Goal: Book appointment/travel/reservation

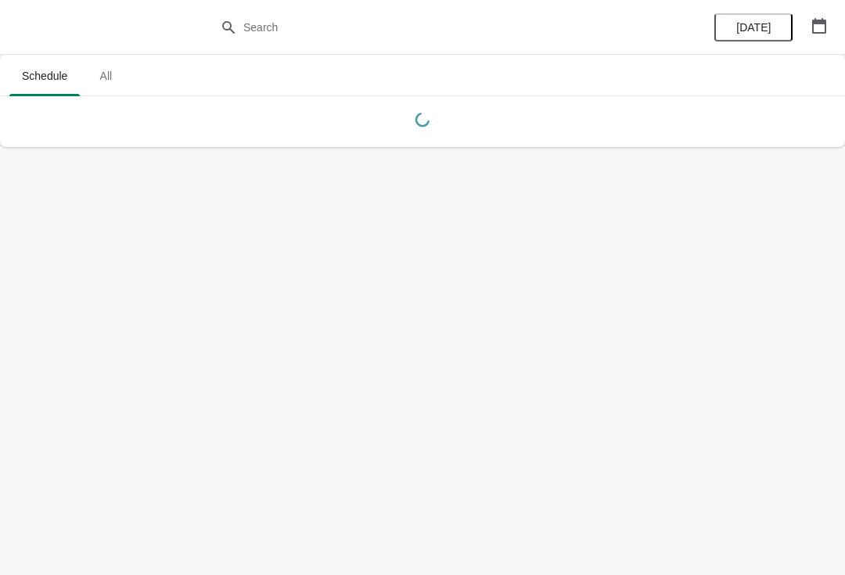
click at [809, 35] on button "button" at bounding box center [820, 26] width 28 height 28
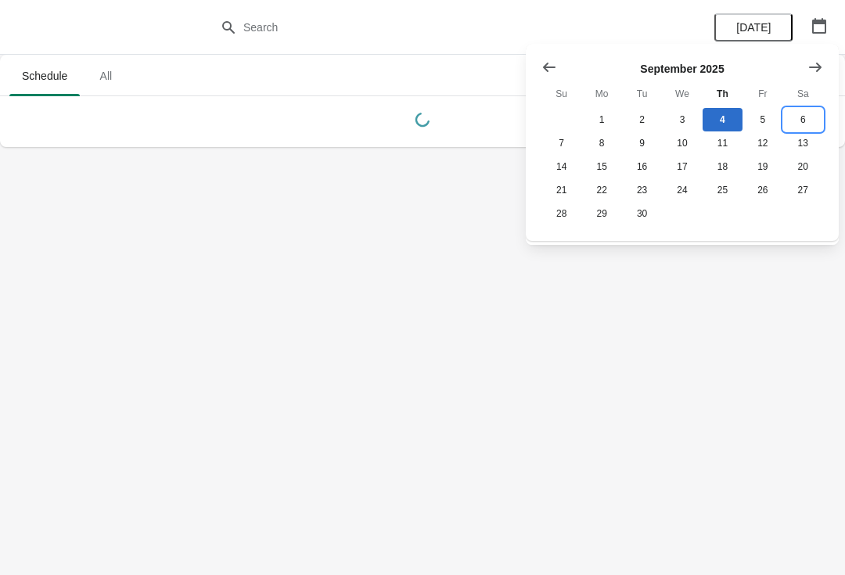
click at [802, 121] on button "6" at bounding box center [804, 119] width 40 height 23
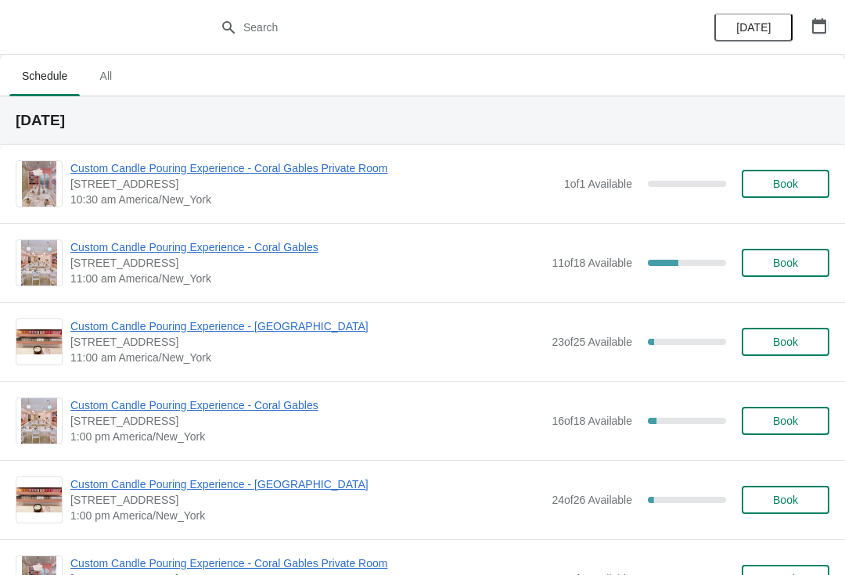
click at [813, 19] on icon "button" at bounding box center [820, 26] width 16 height 16
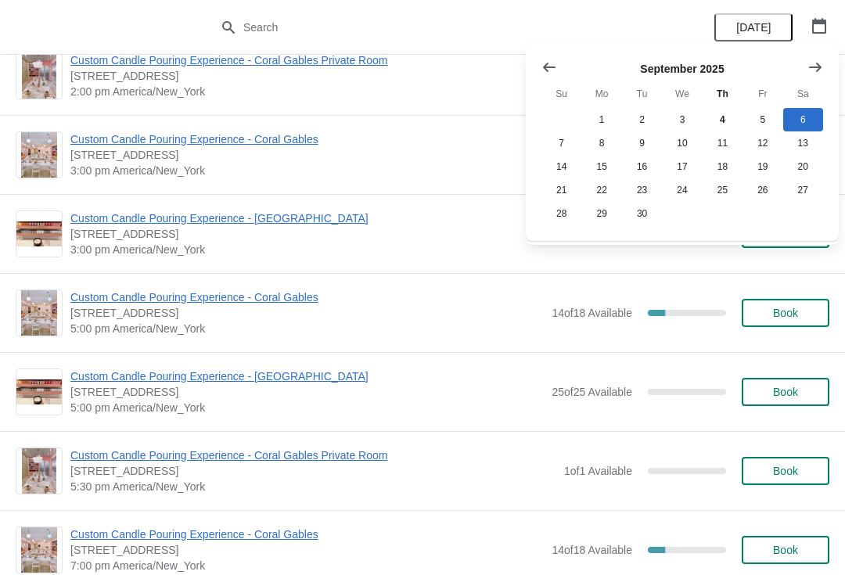
scroll to position [505, 0]
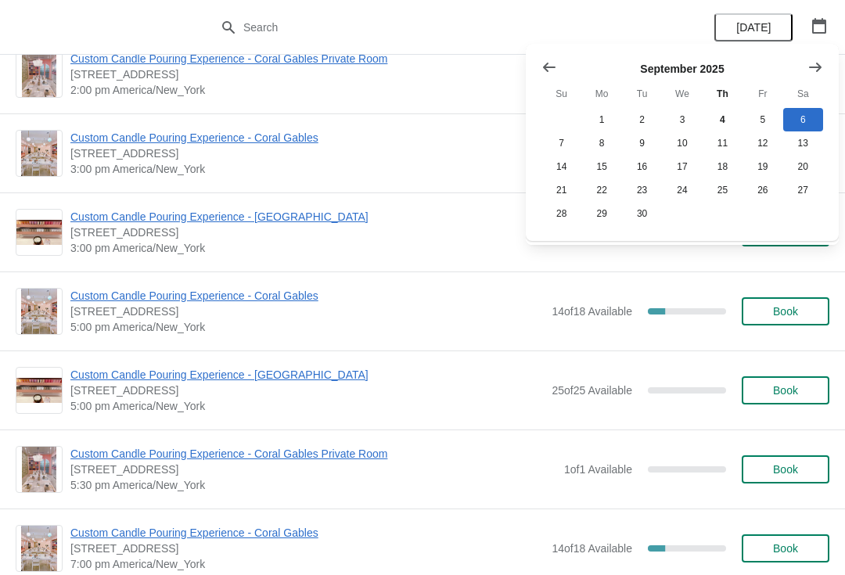
click at [276, 376] on span "Custom Candle Pouring Experience - [GEOGRAPHIC_DATA]" at bounding box center [307, 375] width 474 height 16
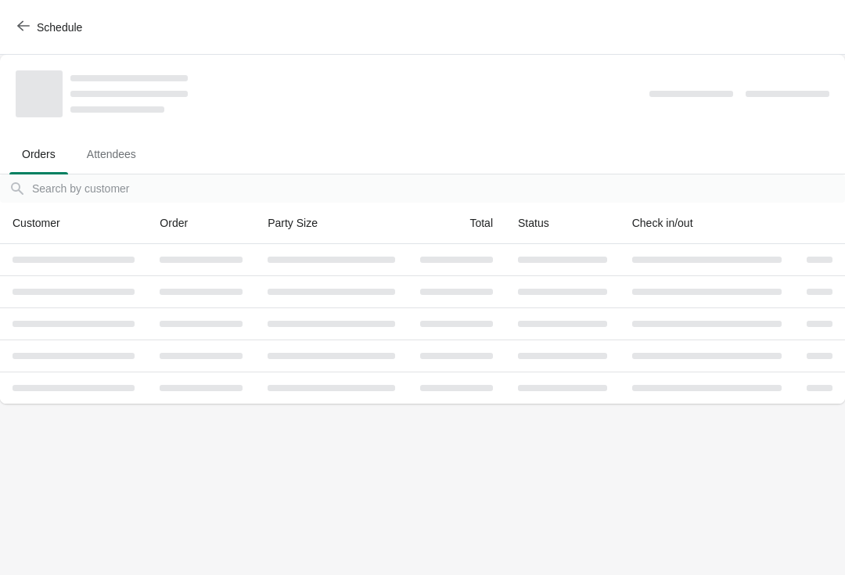
scroll to position [0, 0]
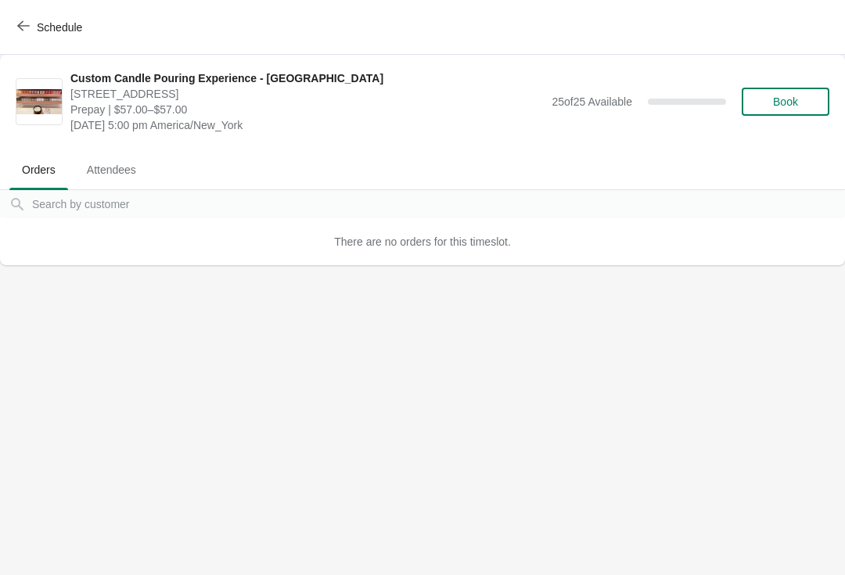
click at [812, 76] on div "Custom Candle Pouring Experience - [GEOGRAPHIC_DATA] [STREET_ADDRESS] Prepay | …" at bounding box center [449, 101] width 759 height 63
click at [774, 88] on button "Book" at bounding box center [786, 102] width 88 height 28
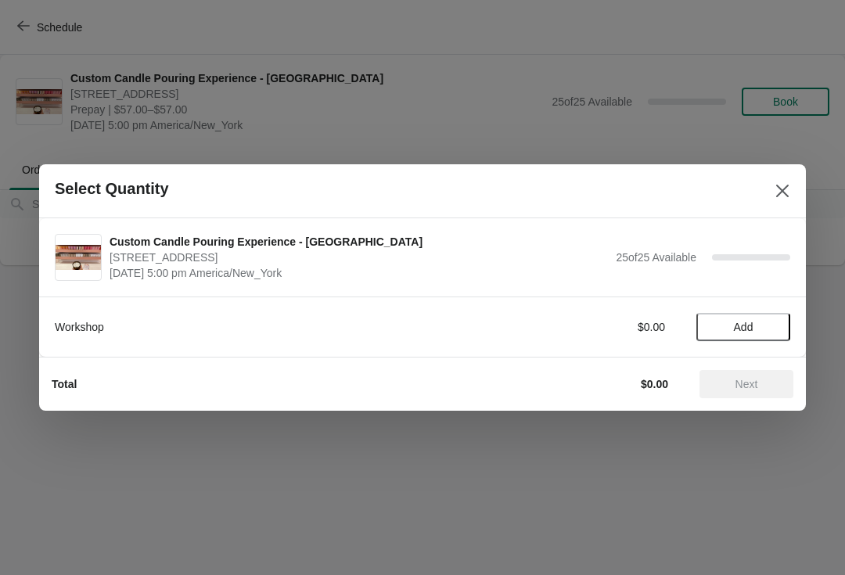
click at [756, 331] on span "Add" at bounding box center [744, 327] width 66 height 13
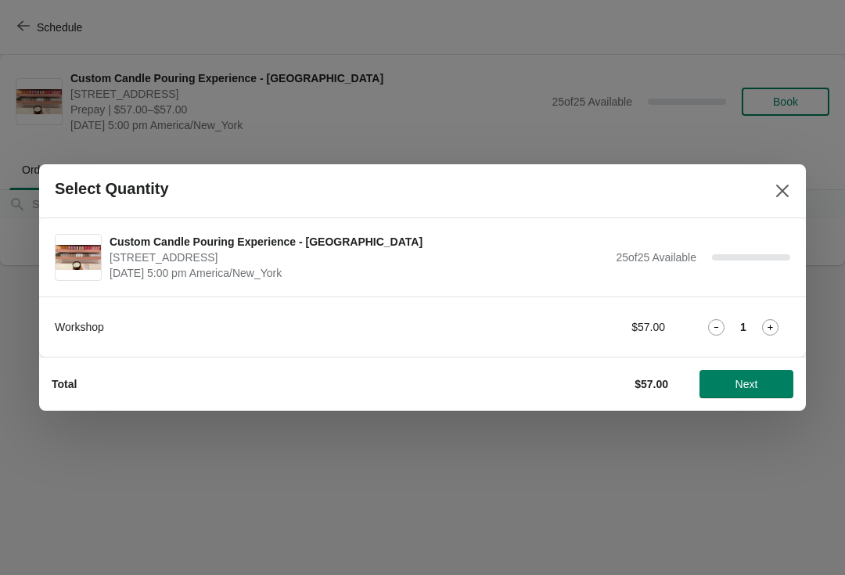
click at [773, 329] on icon at bounding box center [770, 327] width 16 height 16
click at [773, 326] on icon at bounding box center [770, 327] width 16 height 16
click at [747, 387] on span "Next" at bounding box center [747, 384] width 23 height 13
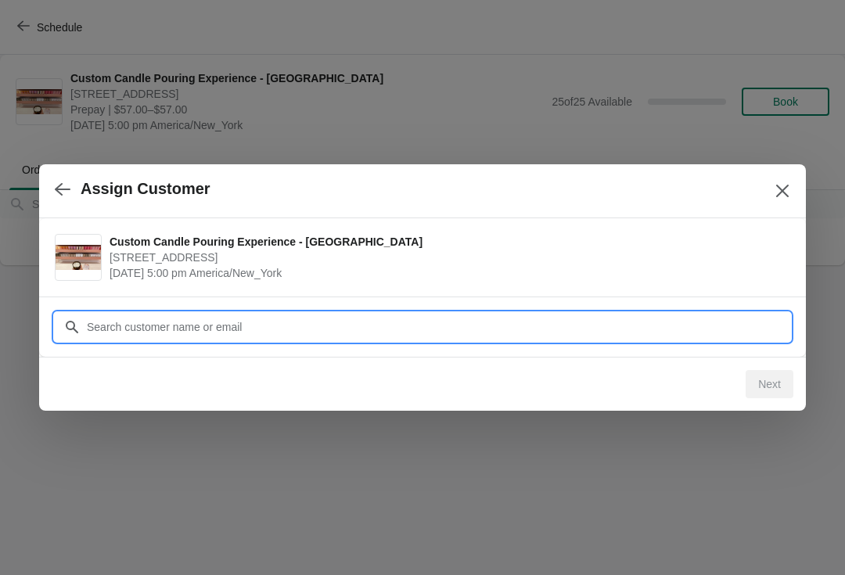
click at [394, 319] on input "Customer" at bounding box center [438, 327] width 705 height 28
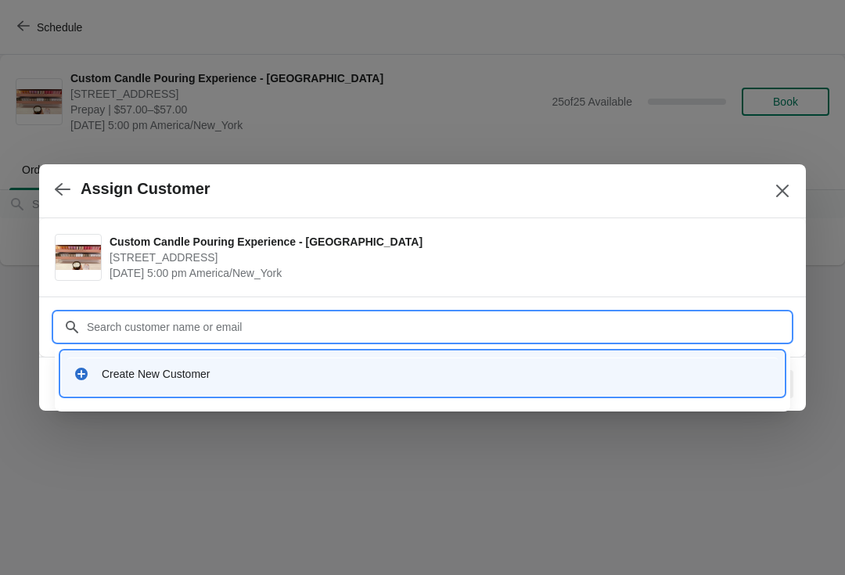
click at [170, 374] on div "Create New Customer" at bounding box center [437, 374] width 670 height 16
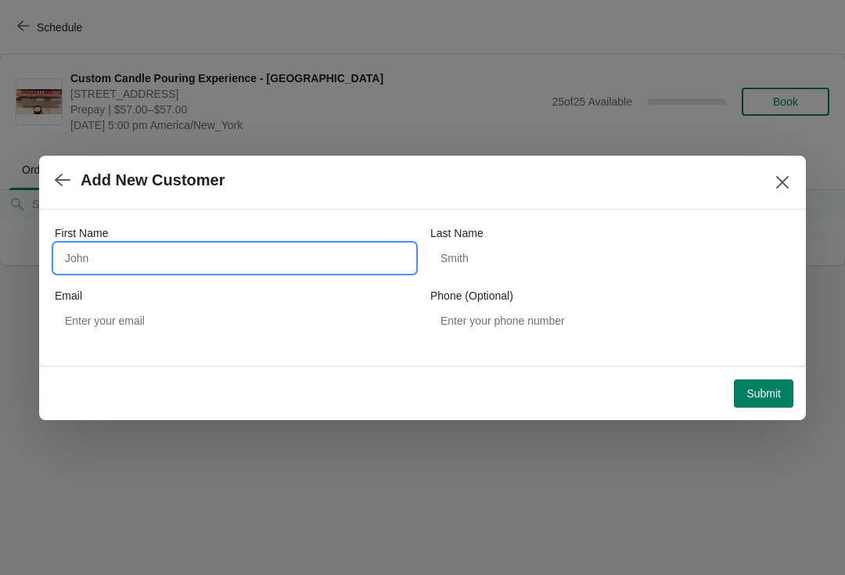
click at [220, 244] on input "First Name" at bounding box center [235, 258] width 360 height 28
click at [203, 240] on div "First Name" at bounding box center [235, 233] width 360 height 16
click at [169, 255] on input "First Name" at bounding box center [235, 258] width 360 height 28
click at [150, 261] on input "First Name" at bounding box center [235, 258] width 360 height 28
click at [156, 267] on input "First Name" at bounding box center [235, 258] width 360 height 28
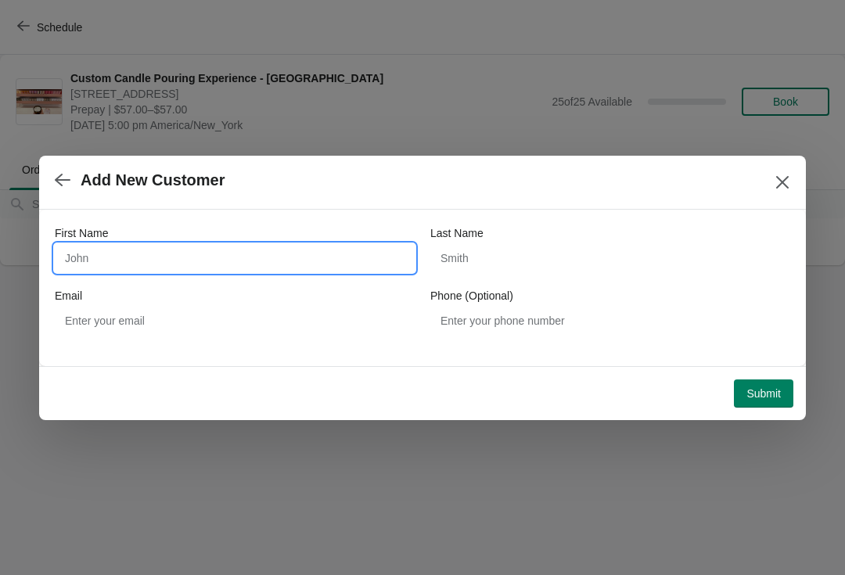
paste input "[PERSON_NAME]"
type input "[PERSON_NAME]"
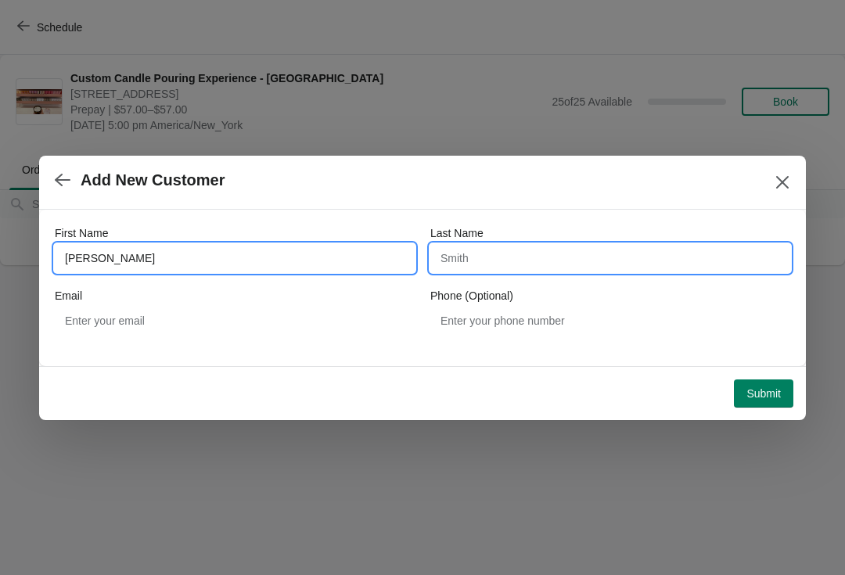
click at [558, 261] on input "Last Name" at bounding box center [611, 258] width 360 height 28
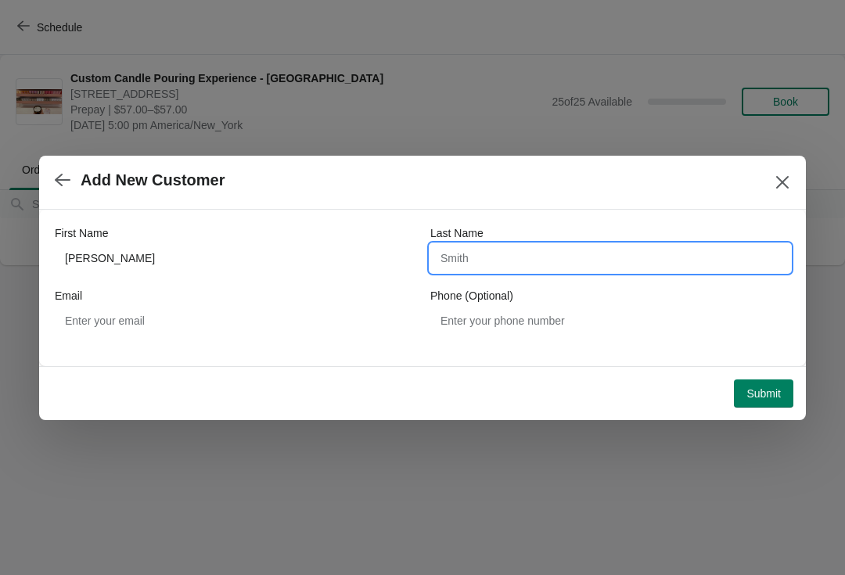
click at [558, 265] on input "Last Name" at bounding box center [611, 258] width 360 height 28
click at [575, 254] on input "Last Name" at bounding box center [611, 258] width 360 height 28
paste input "[PERSON_NAME]"
type input "[PERSON_NAME]"
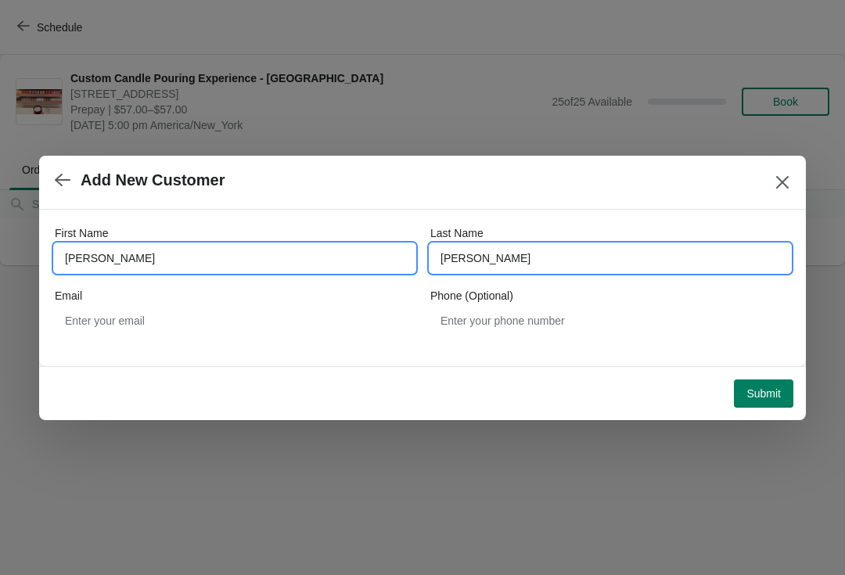
click at [121, 261] on input "[PERSON_NAME]" at bounding box center [235, 258] width 360 height 28
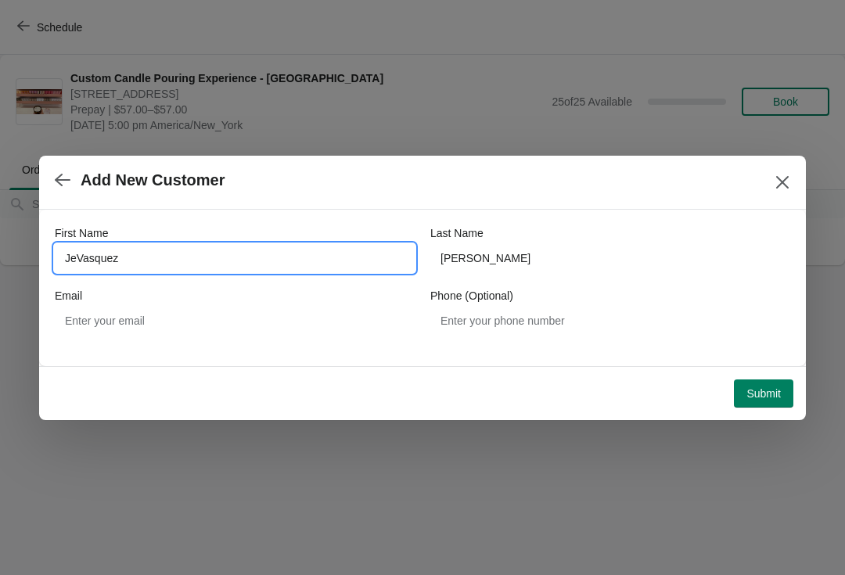
click at [186, 261] on input "JeVasquez" at bounding box center [235, 258] width 360 height 28
type input "J"
click at [176, 265] on input "First Name" at bounding box center [235, 258] width 360 height 28
click at [141, 262] on input "First Name" at bounding box center [235, 258] width 360 height 28
click at [162, 265] on input "First Name" at bounding box center [235, 258] width 360 height 28
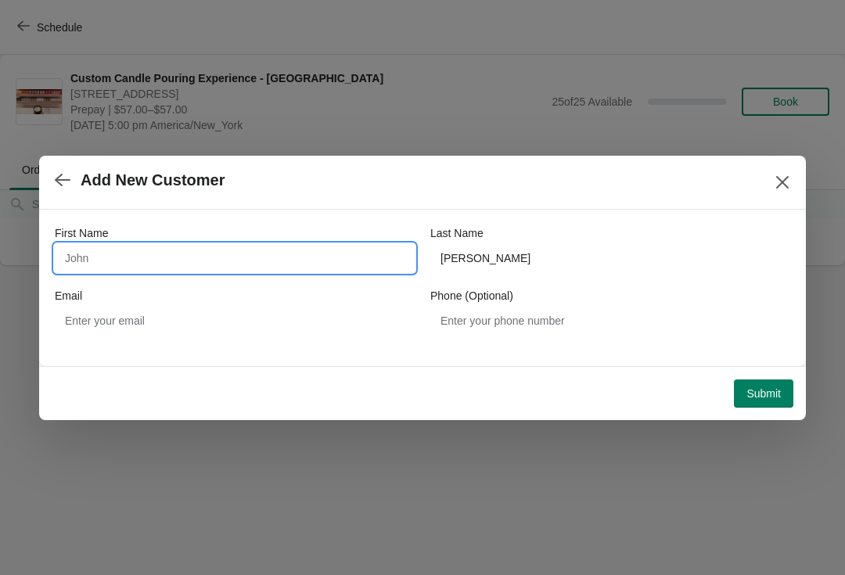
paste input "[PERSON_NAME]"
type input "Jescenyah"
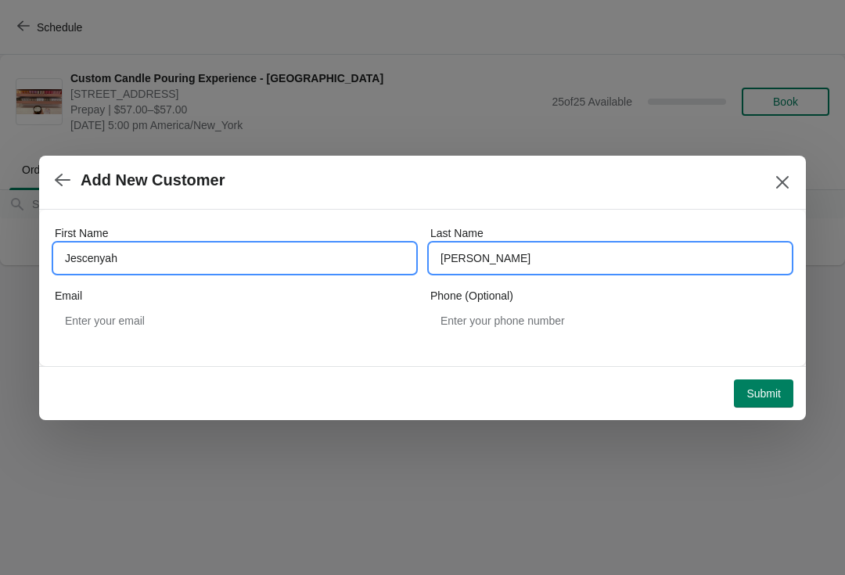
click at [491, 261] on input "[PERSON_NAME]" at bounding box center [611, 258] width 360 height 28
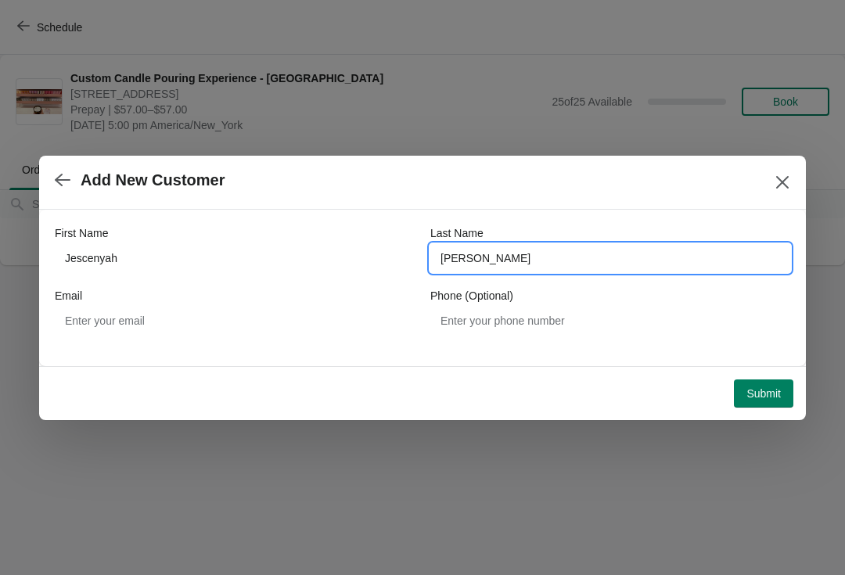
type input "[PERSON_NAME]"
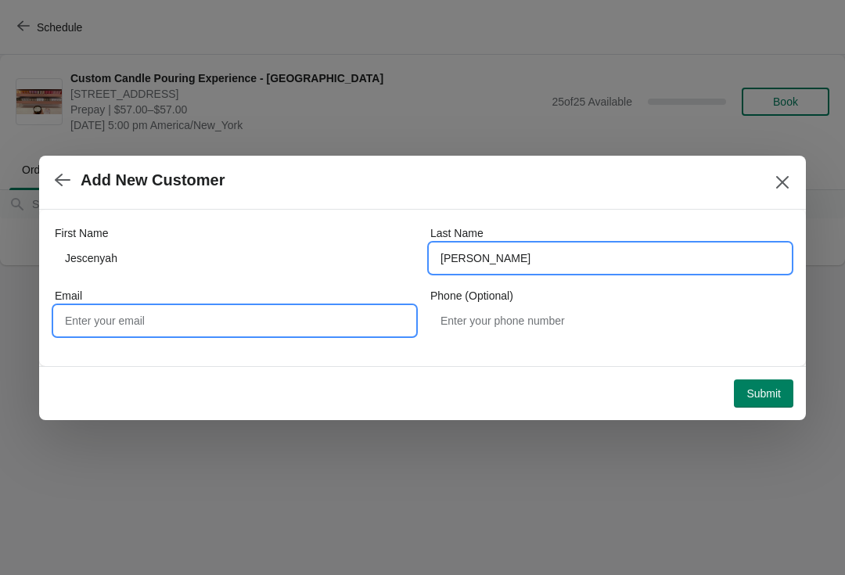
click at [178, 312] on input "Email" at bounding box center [235, 321] width 360 height 28
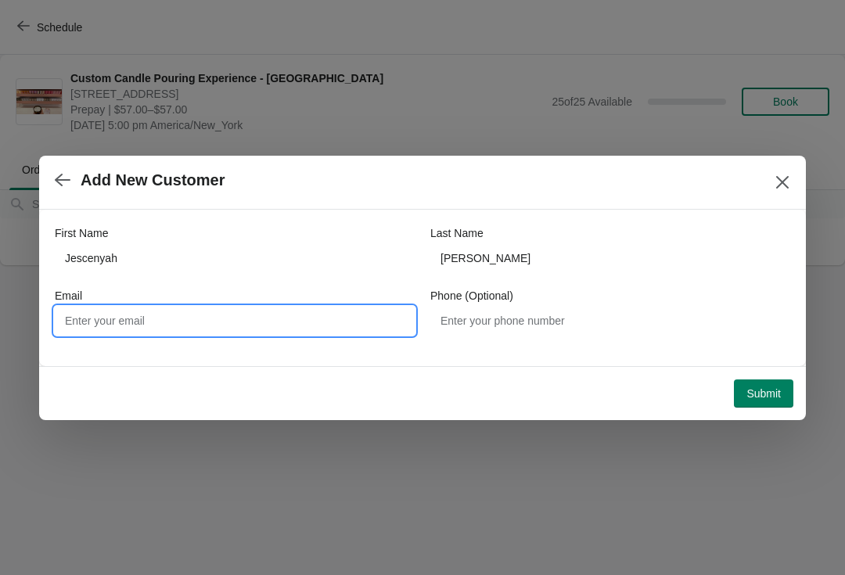
click at [240, 332] on input "Email" at bounding box center [235, 321] width 360 height 28
click at [151, 321] on input "Email" at bounding box center [235, 321] width 360 height 28
click at [168, 315] on input "Email" at bounding box center [235, 321] width 360 height 28
paste input "[EMAIL_ADDRESS][DOMAIN_NAME]"
type input "[EMAIL_ADDRESS][DOMAIN_NAME]"
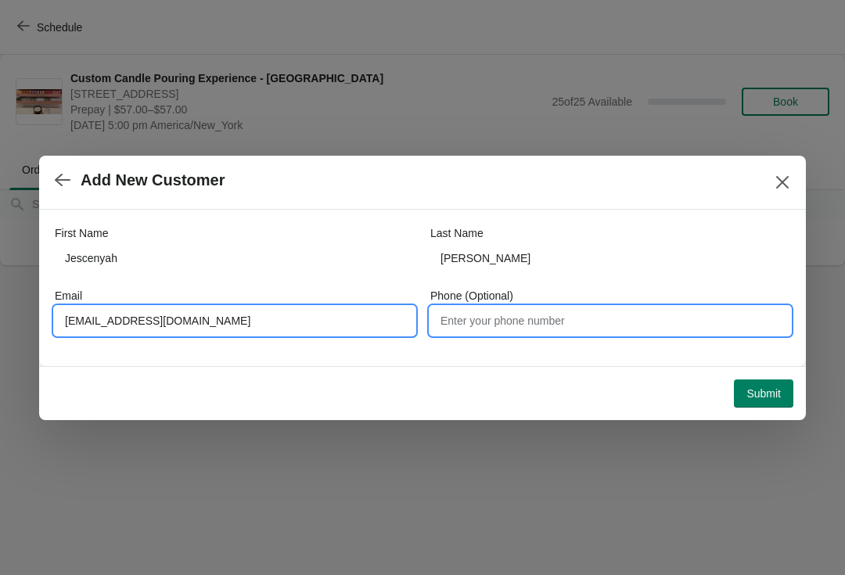
click at [558, 323] on input "Phone (Optional)" at bounding box center [611, 321] width 360 height 28
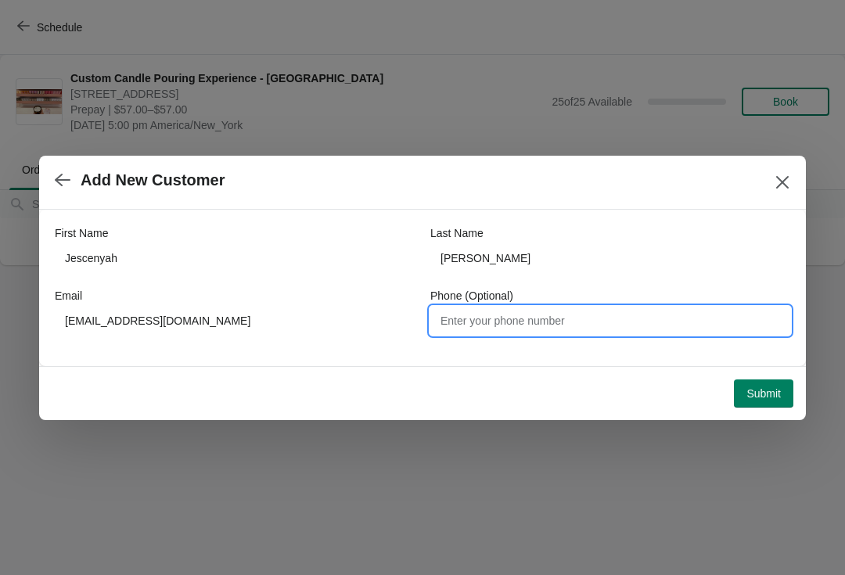
click at [496, 328] on input "Phone (Optional)" at bounding box center [611, 321] width 360 height 28
paste input "[PHONE_NUMBER]"
click at [770, 402] on button "Submit" at bounding box center [763, 394] width 59 height 28
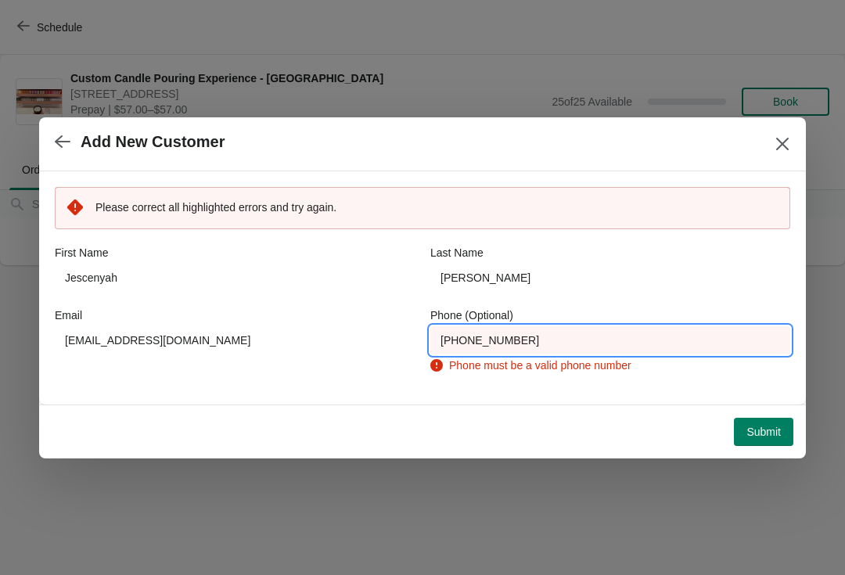
click at [583, 340] on input "[PHONE_NUMBER]" at bounding box center [611, 340] width 360 height 28
click at [456, 342] on input "[PHONE_NUMBER]" at bounding box center [611, 340] width 360 height 28
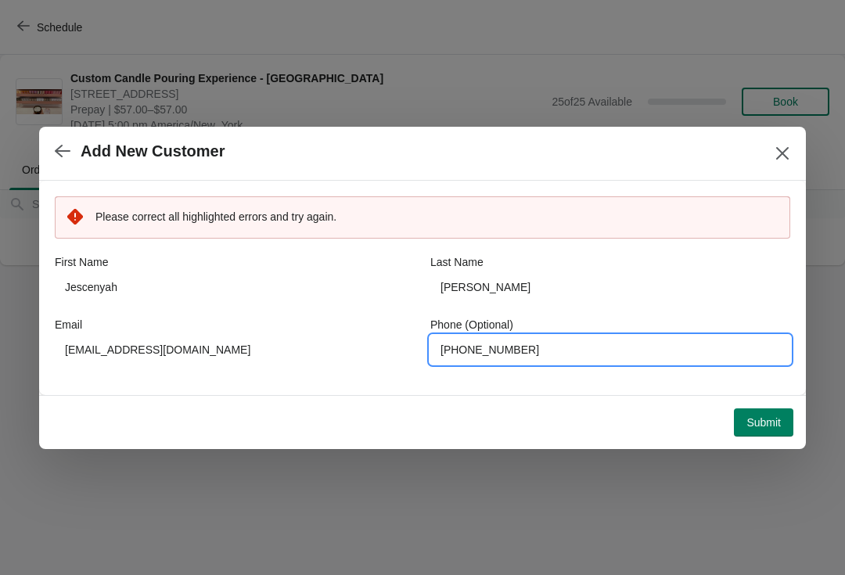
type input "[PHONE_NUMBER]"
click at [757, 427] on span "Submit" at bounding box center [764, 422] width 34 height 13
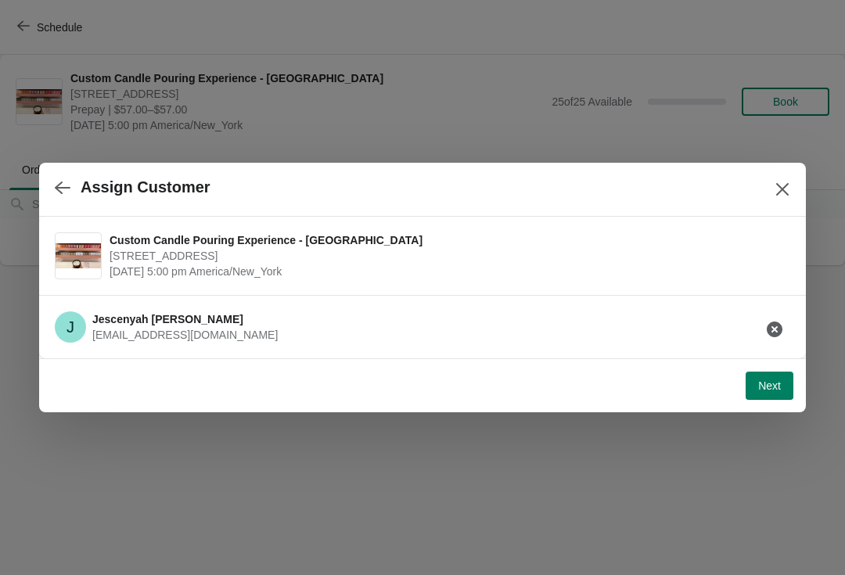
click at [766, 388] on span "Next" at bounding box center [770, 386] width 23 height 13
select select "Friend"
